Goal: Book appointment/travel/reservation

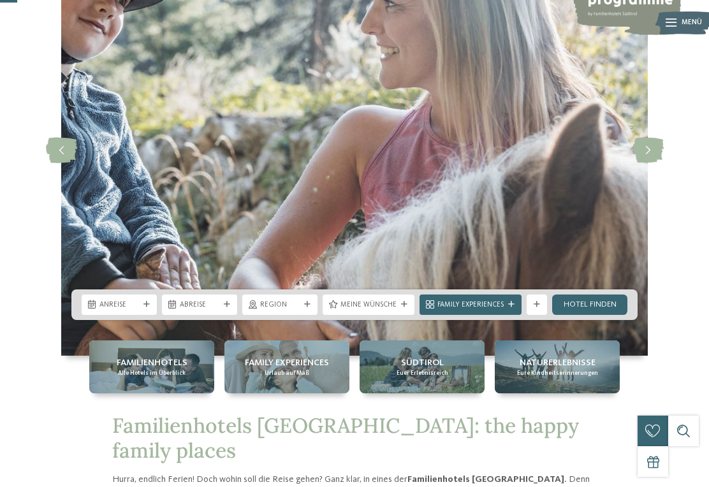
scroll to position [106, 0]
click at [119, 315] on div "Anreise" at bounding box center [119, 305] width 75 height 20
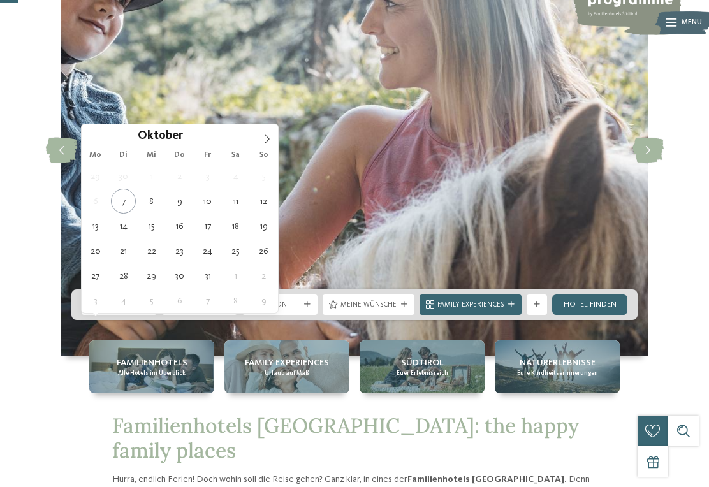
click at [275, 140] on span at bounding box center [267, 135] width 22 height 22
click at [266, 138] on icon at bounding box center [267, 139] width 9 height 9
click at [265, 144] on span at bounding box center [267, 135] width 22 height 22
type input "****"
click at [272, 140] on span at bounding box center [267, 135] width 22 height 22
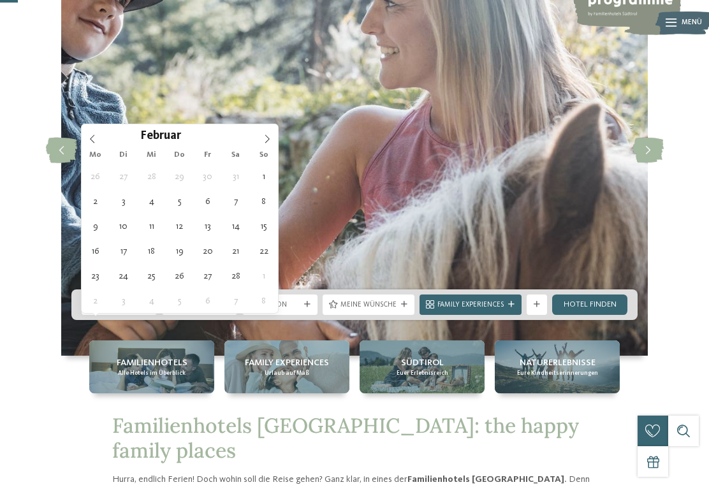
click at [272, 140] on span at bounding box center [267, 135] width 22 height 22
click at [271, 138] on icon at bounding box center [267, 139] width 9 height 9
click at [270, 138] on icon at bounding box center [267, 139] width 9 height 9
click at [268, 138] on icon at bounding box center [267, 139] width 4 height 8
click at [271, 138] on icon at bounding box center [267, 139] width 9 height 9
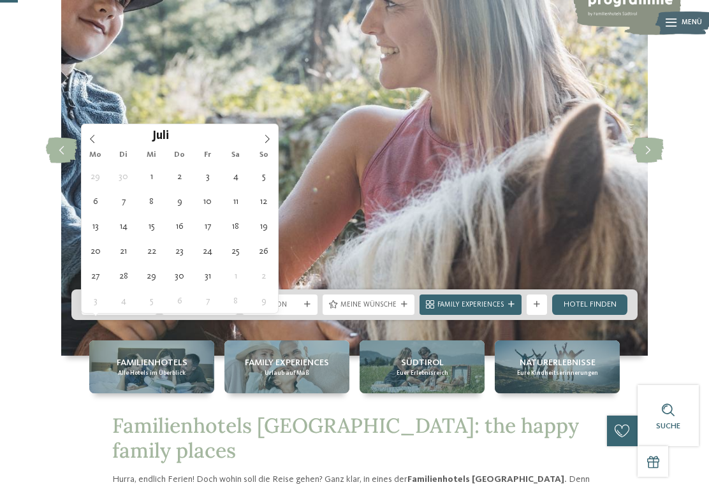
click at [270, 141] on icon at bounding box center [267, 139] width 9 height 9
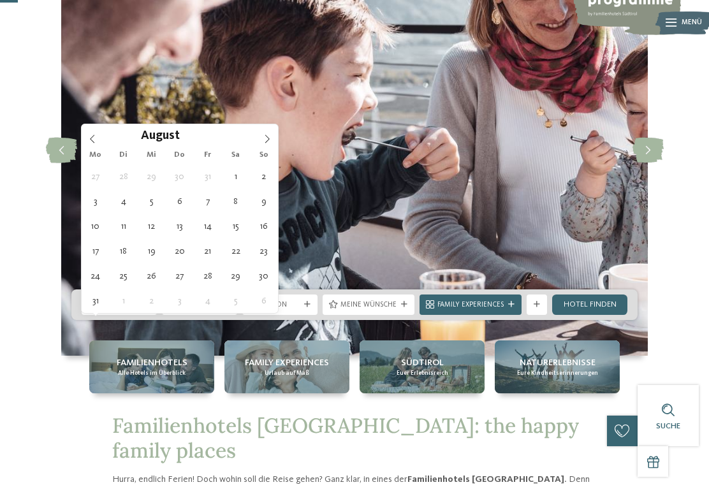
click at [99, 145] on span at bounding box center [93, 135] width 22 height 22
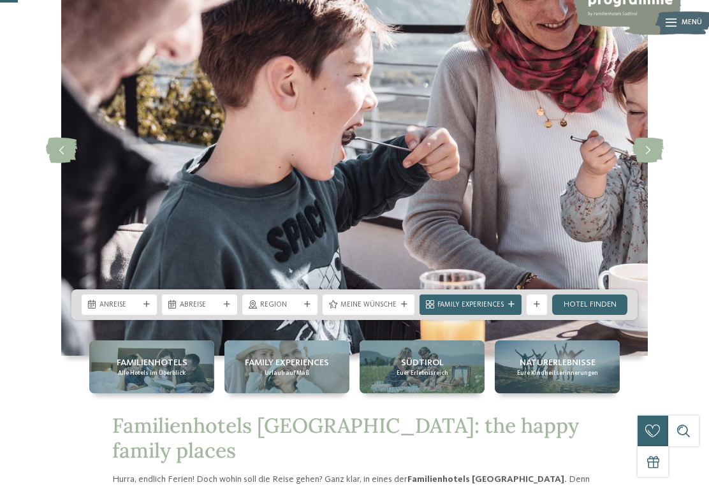
click at [191, 311] on span "Abreise" at bounding box center [200, 305] width 40 height 10
click at [122, 311] on span "Anreise" at bounding box center [119, 305] width 40 height 10
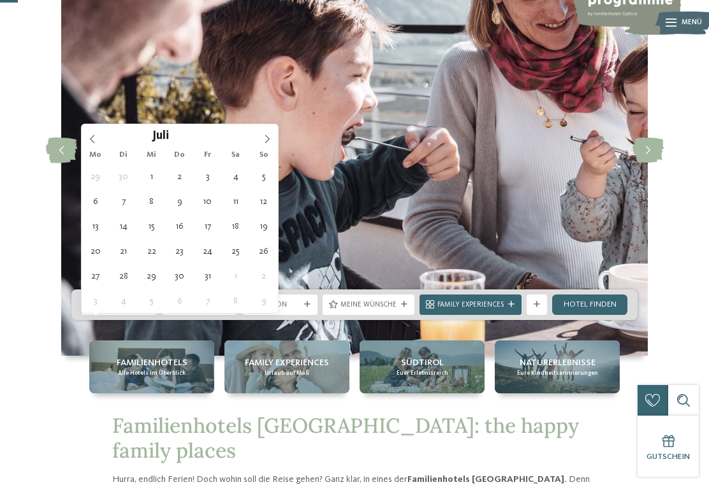
type div "[DATE]"
type input "****"
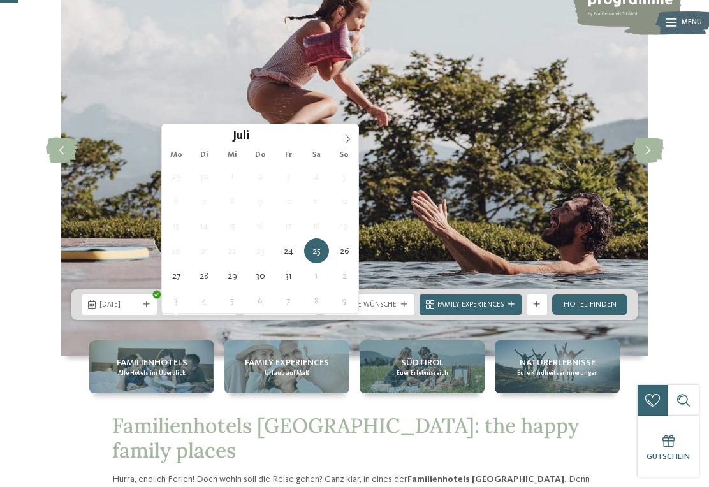
type div "[DATE]"
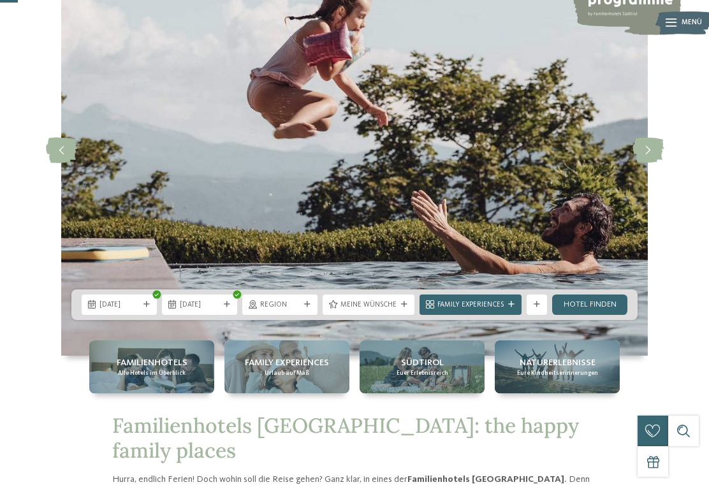
click at [272, 311] on span "Region" at bounding box center [280, 305] width 40 height 10
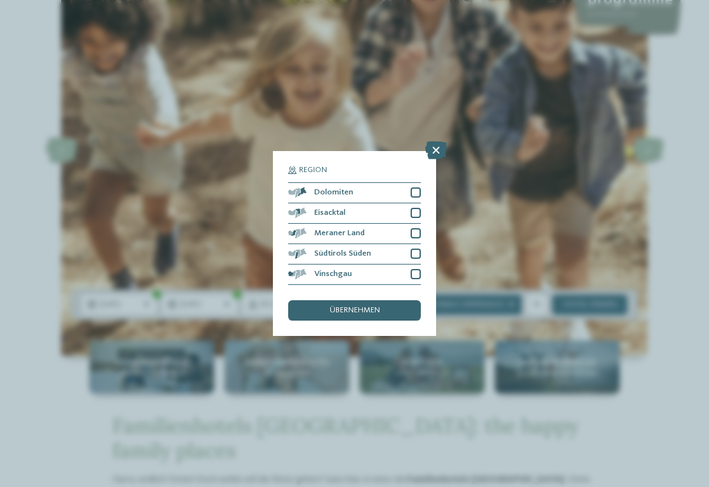
click at [416, 228] on div at bounding box center [416, 233] width 10 height 10
click at [389, 300] on div "übernehmen" at bounding box center [354, 310] width 133 height 20
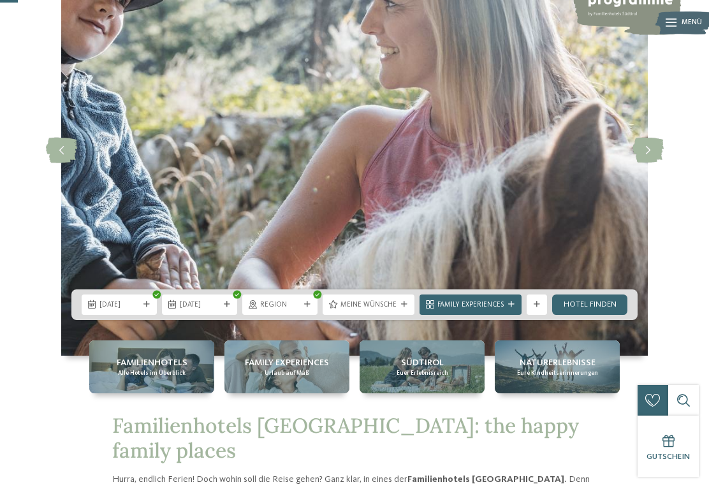
click at [390, 311] on span "Meine Wünsche" at bounding box center [369, 305] width 56 height 10
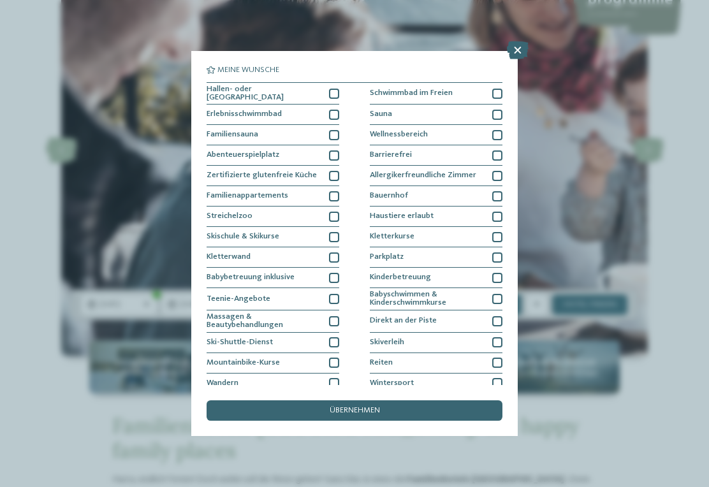
scroll to position [105, 0]
click at [510, 66] on div "Meine Wünsche Hallen- oder Schleusenbad Schwimmbad im Freien Sauna" at bounding box center [354, 243] width 327 height 385
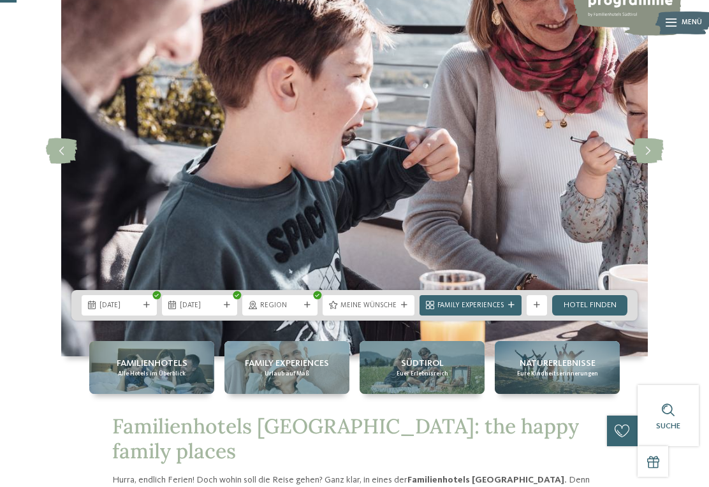
click at [598, 316] on link "Hotel finden" at bounding box center [589, 305] width 75 height 20
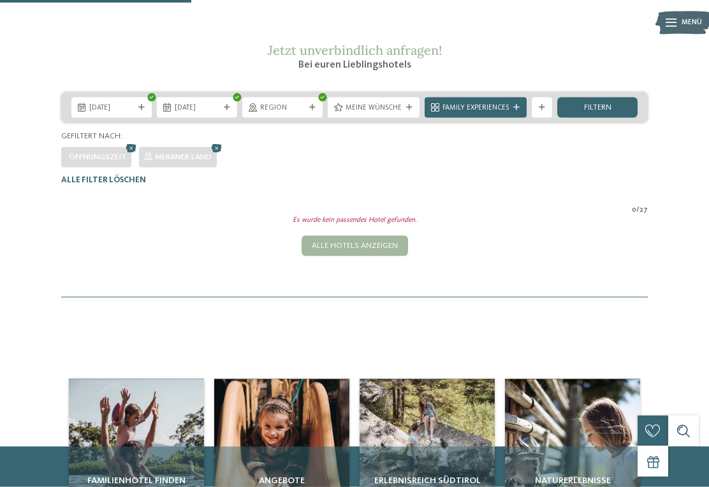
scroll to position [146, 0]
click at [270, 113] on span "Region" at bounding box center [282, 108] width 45 height 10
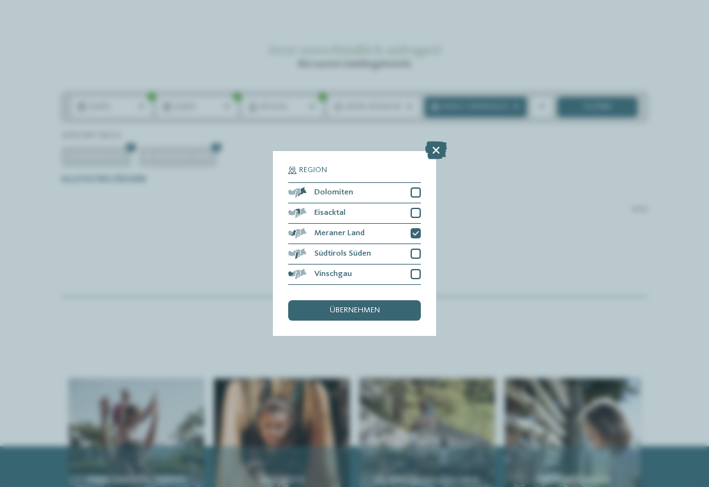
click at [409, 183] on div "Dolomiten" at bounding box center [354, 193] width 133 height 20
click at [415, 208] on div at bounding box center [416, 213] width 10 height 10
click at [415, 249] on div at bounding box center [416, 254] width 10 height 10
click at [416, 269] on div at bounding box center [416, 274] width 10 height 10
click at [351, 300] on div "übernehmen" at bounding box center [354, 310] width 133 height 20
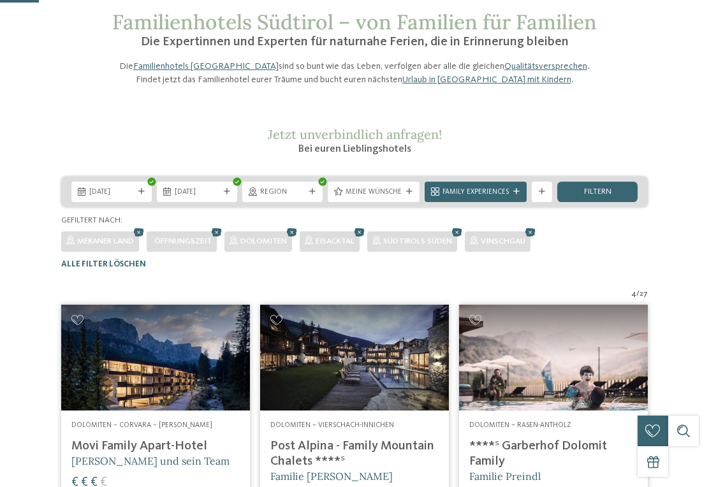
scroll to position [60, 0]
